Goal: Task Accomplishment & Management: Manage account settings

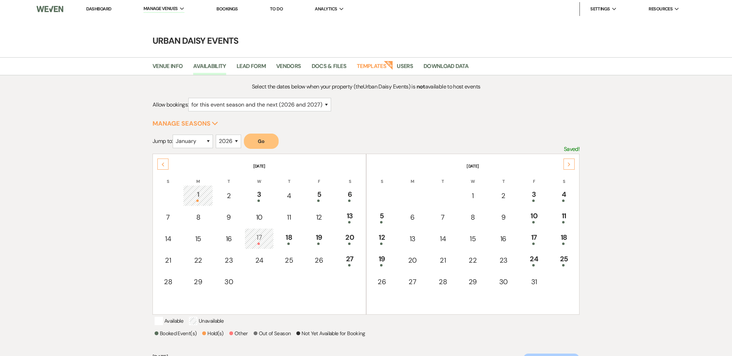
select select "2"
select select "2026"
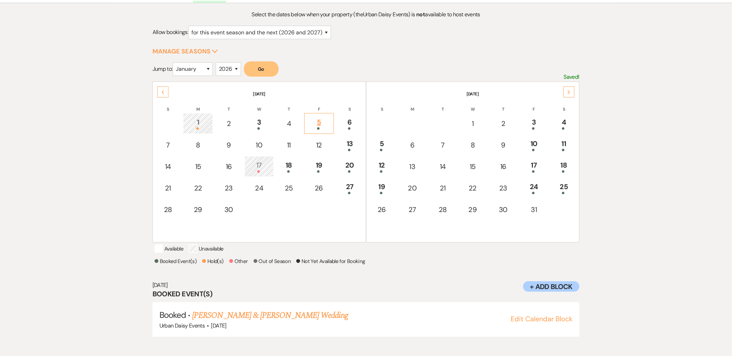
click at [324, 117] on div "5" at bounding box center [319, 123] width 22 height 13
click at [243, 322] on link "[PERSON_NAME] & [PERSON_NAME] Wedding" at bounding box center [270, 315] width 156 height 13
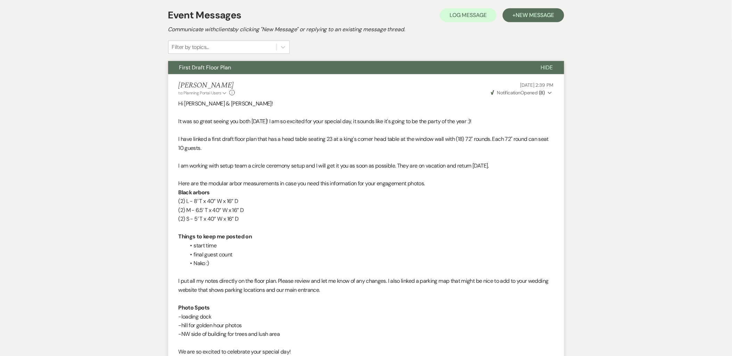
scroll to position [77, 0]
